Goal: Task Accomplishment & Management: Manage account settings

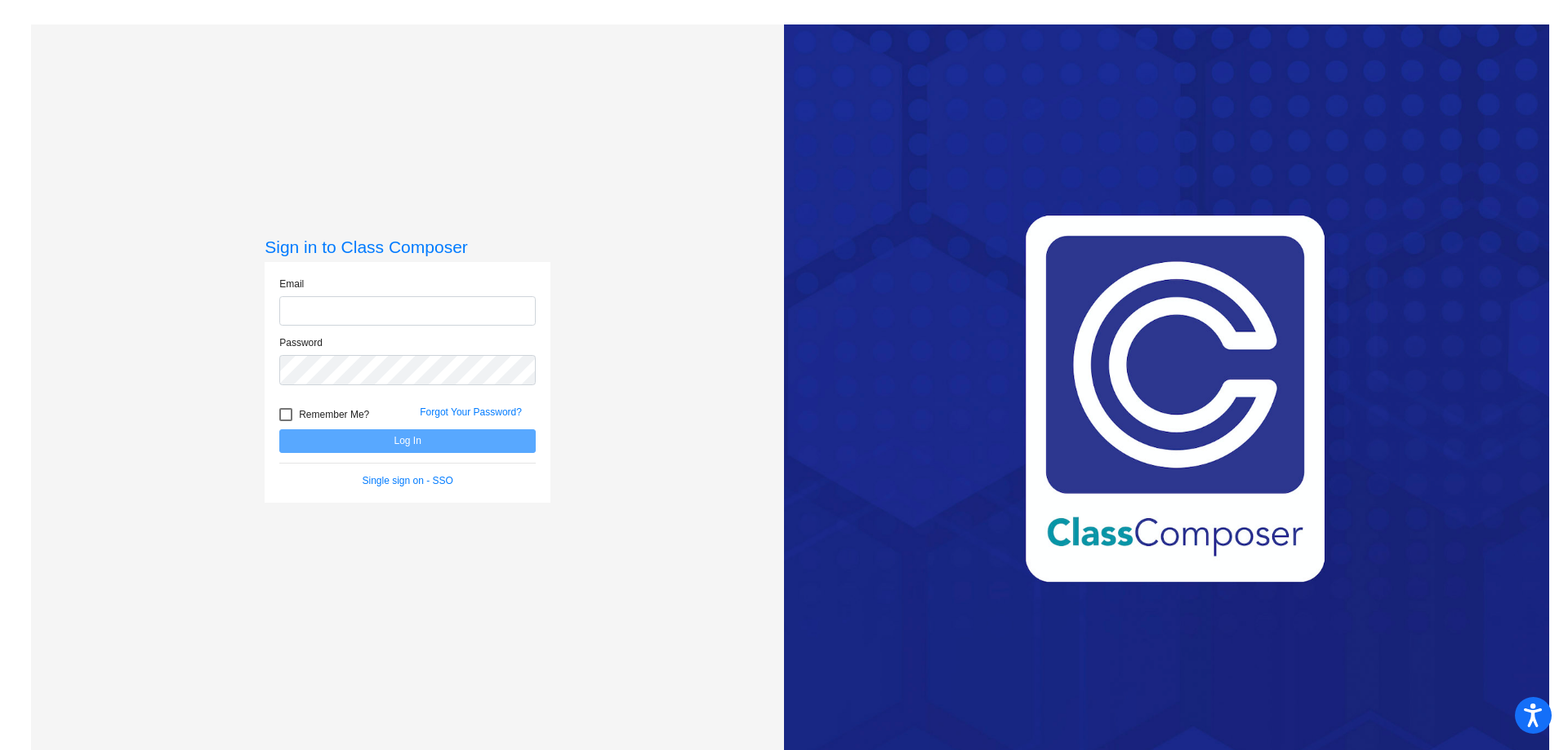
click at [324, 319] on input "email" at bounding box center [407, 311] width 257 height 30
type input "[EMAIL_ADDRESS][DOMAIN_NAME]"
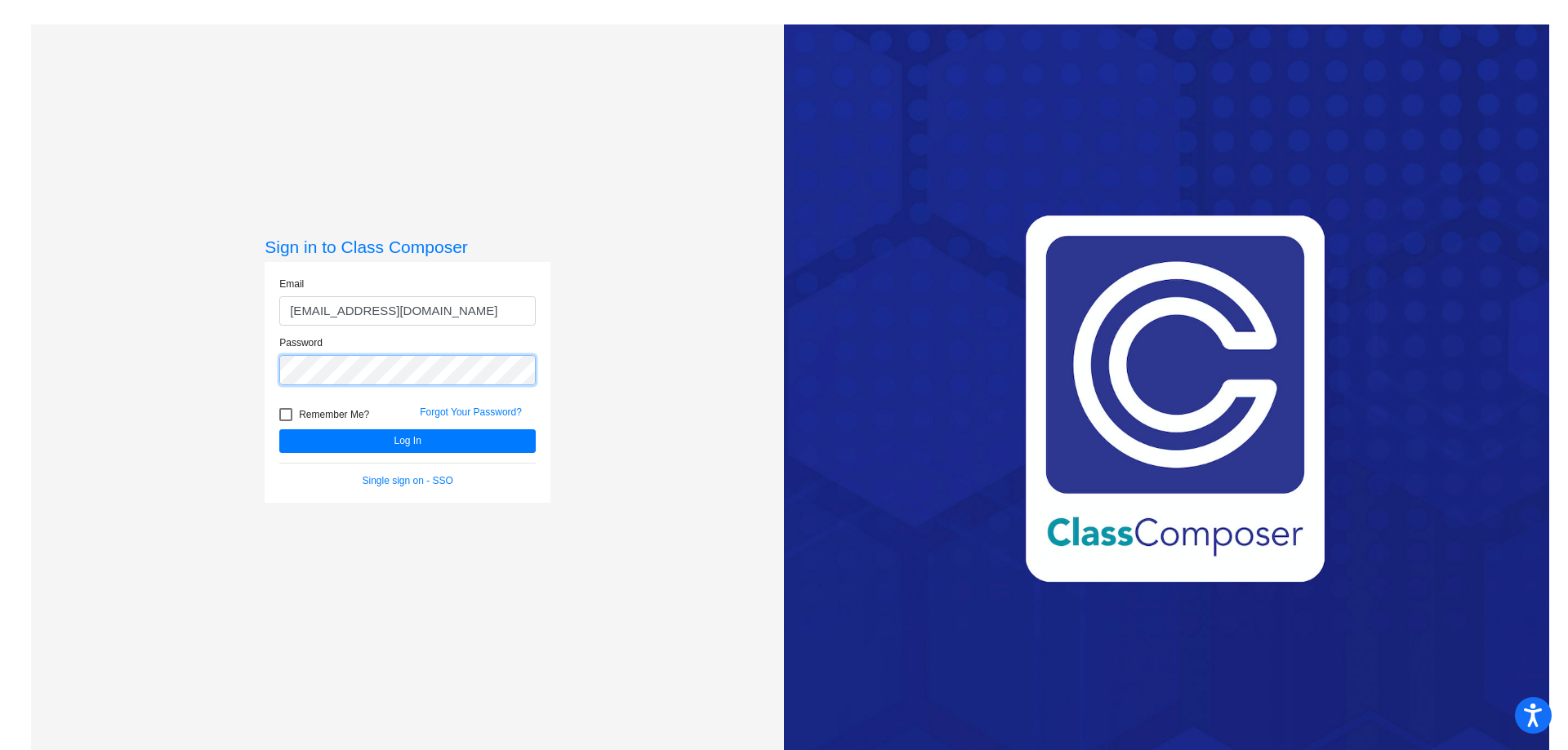
click at [280, 430] on button "Log In" at bounding box center [407, 442] width 257 height 24
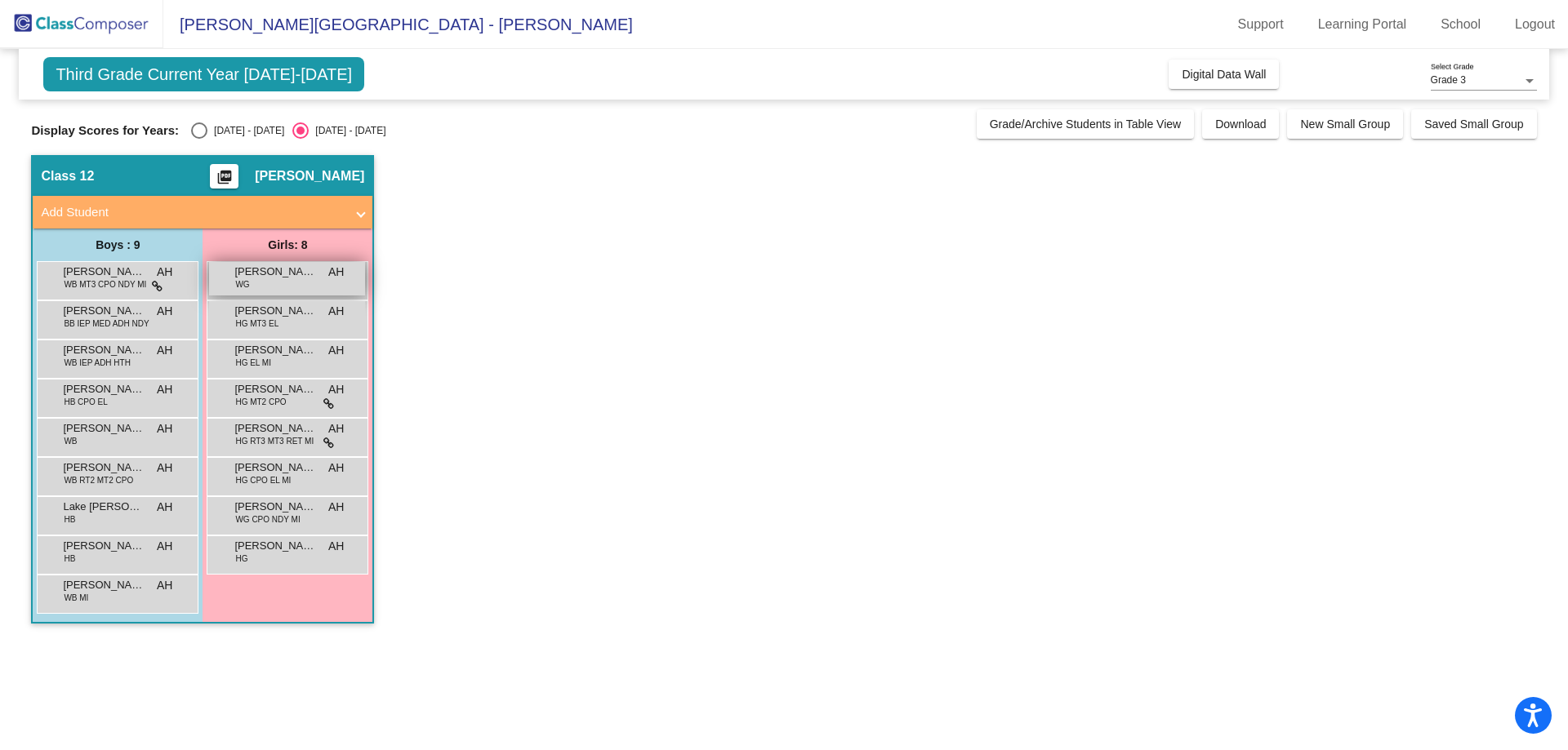
click at [280, 276] on span "[PERSON_NAME]" at bounding box center [276, 271] width 81 height 16
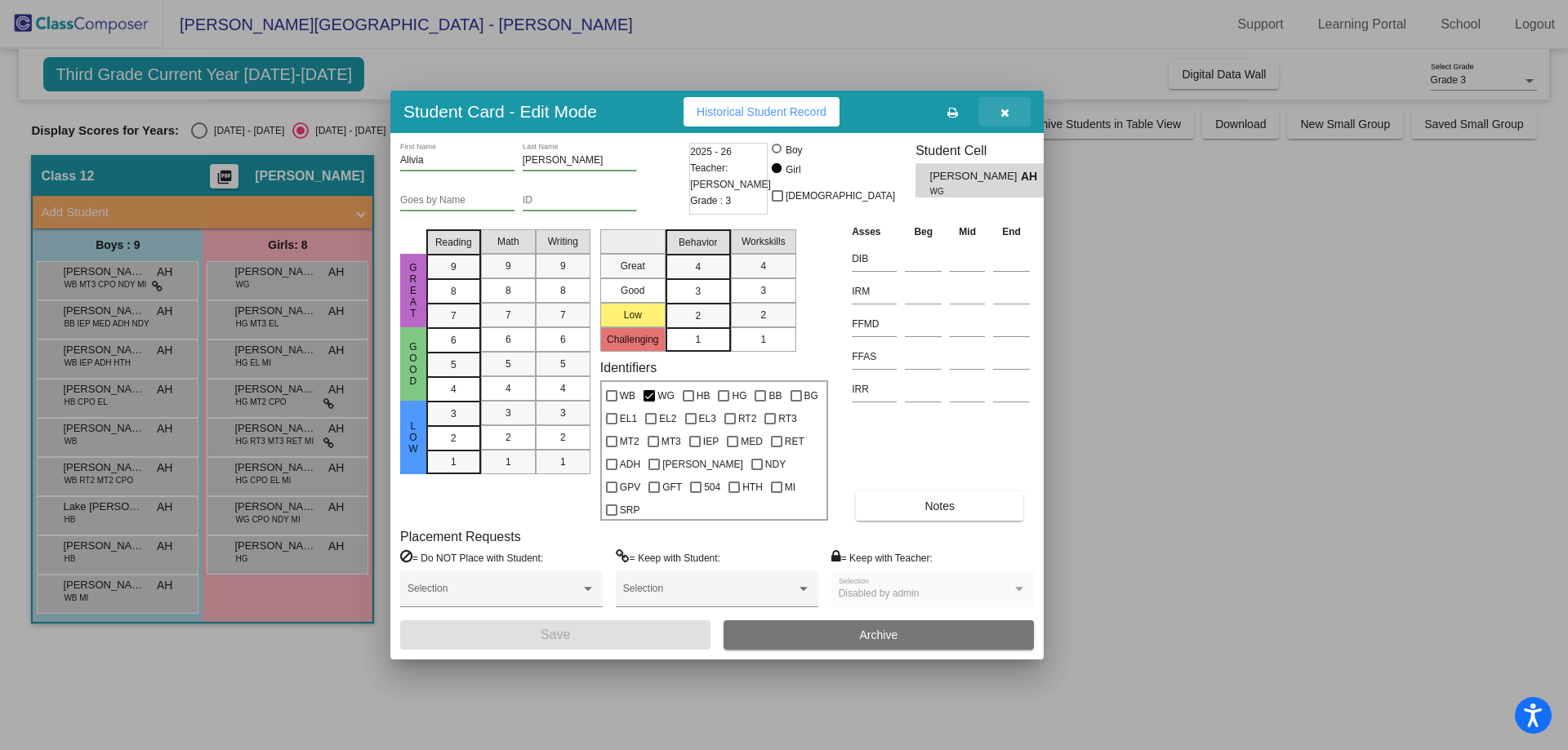
click at [1004, 119] on icon "button" at bounding box center [1005, 113] width 9 height 12
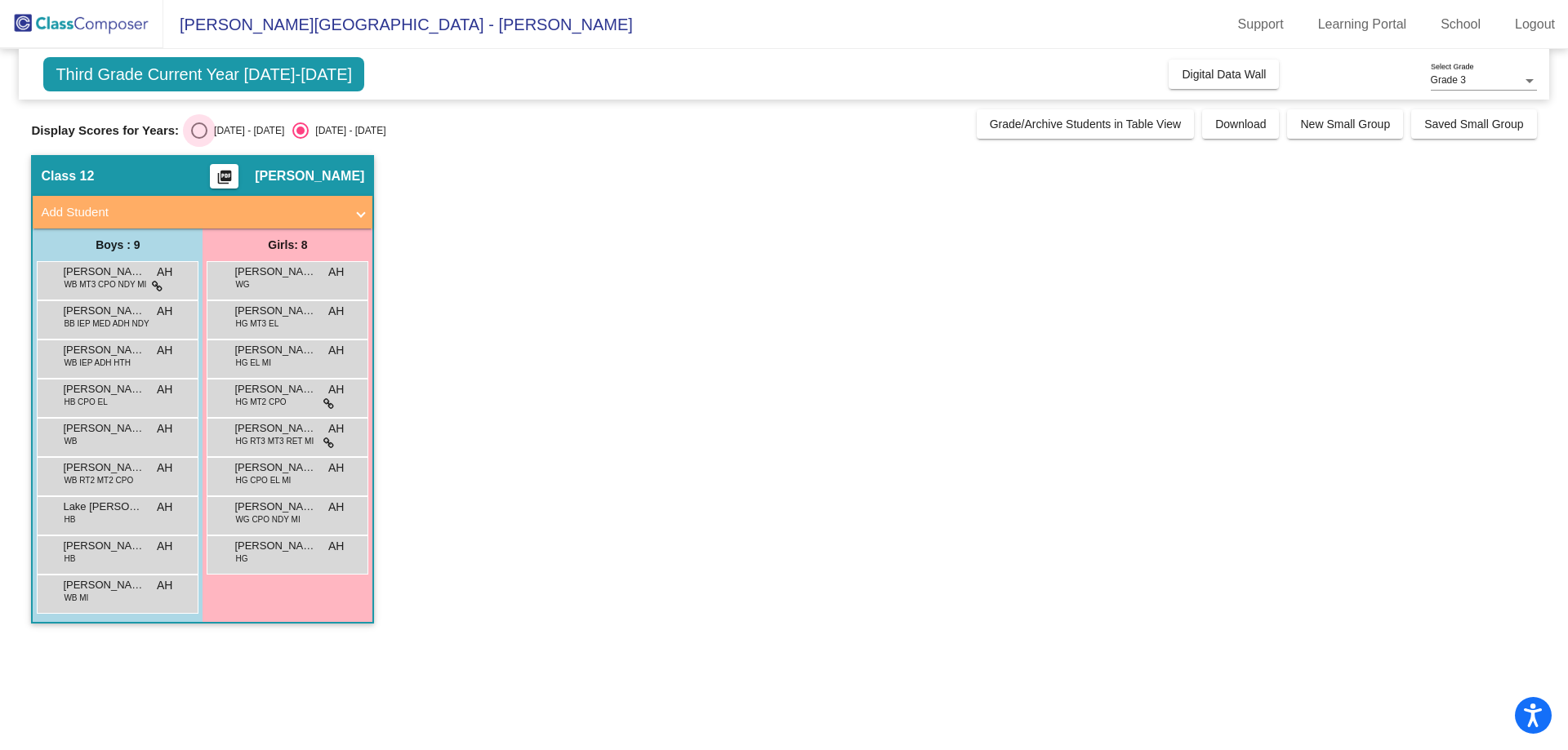
click at [197, 127] on div "Select an option" at bounding box center [199, 131] width 16 height 16
click at [198, 139] on input "[DATE] - [DATE]" at bounding box center [198, 139] width 1 height 1
radio input "true"
